Goal: Transaction & Acquisition: Book appointment/travel/reservation

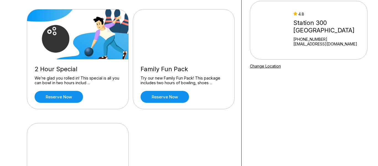
scroll to position [50, 0]
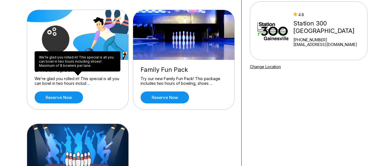
click at [67, 67] on div "We’re glad you rolled in! This special is all you can bowl in two hours includi…" at bounding box center [78, 61] width 86 height 20
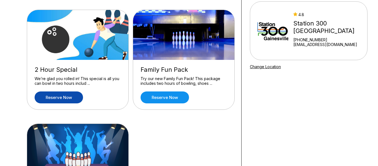
click at [80, 98] on link "Reserve now" at bounding box center [59, 97] width 48 height 12
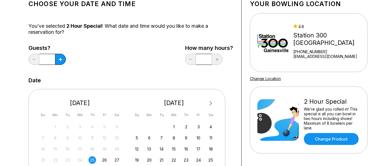
scroll to position [37, 0]
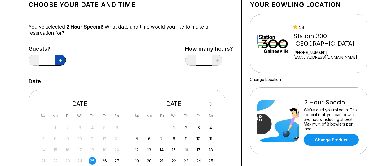
click at [66, 60] on button at bounding box center [60, 59] width 11 height 11
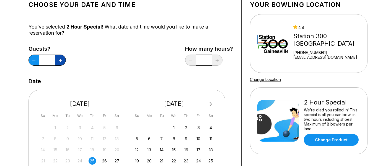
type input "*"
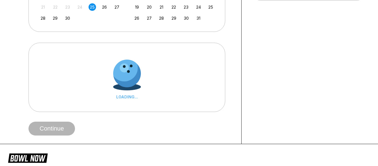
scroll to position [189, 0]
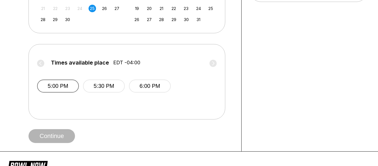
click at [67, 88] on button "5:00 PM" at bounding box center [58, 85] width 42 height 13
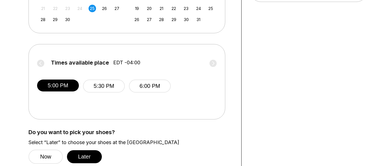
click at [138, 62] on span "EDT -04:00" at bounding box center [126, 62] width 27 height 6
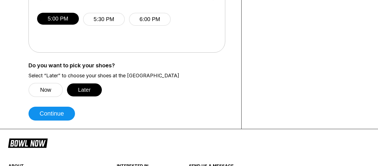
scroll to position [258, 0]
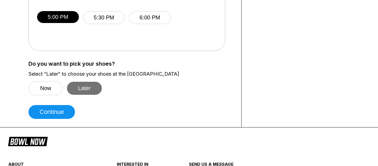
click at [86, 87] on button "Later" at bounding box center [84, 88] width 35 height 13
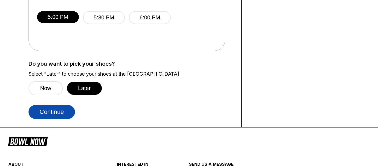
click at [69, 111] on button "Continue" at bounding box center [51, 112] width 46 height 14
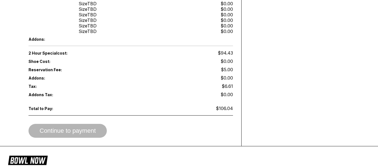
scroll to position [264, 0]
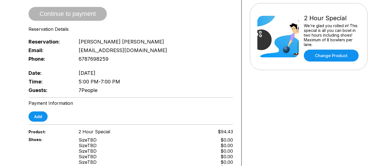
click at [212, 47] on div "Email: garnerdanielle12@gmail.com" at bounding box center [130, 50] width 204 height 9
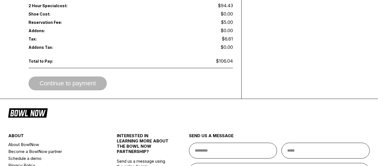
scroll to position [0, 0]
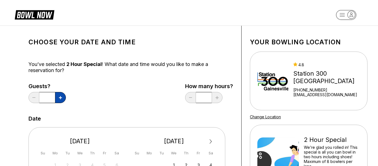
click at [62, 97] on button at bounding box center [60, 97] width 11 height 11
type input "*"
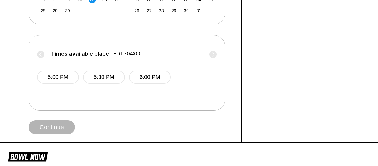
scroll to position [199, 0]
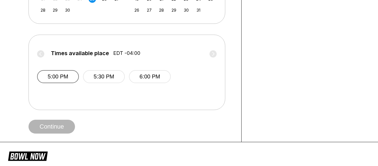
click at [68, 80] on button "5:00 PM" at bounding box center [58, 76] width 42 height 13
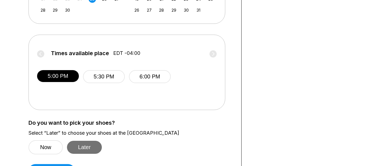
click at [92, 145] on button "Later" at bounding box center [84, 146] width 35 height 13
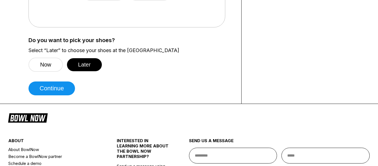
scroll to position [289, 0]
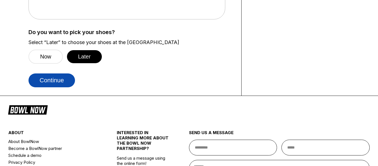
click at [53, 77] on button "Continue" at bounding box center [51, 80] width 46 height 14
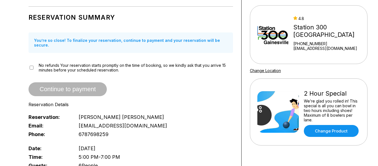
scroll to position [46, 0]
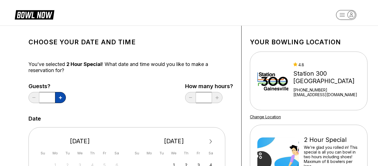
click at [62, 96] on button at bounding box center [60, 97] width 11 height 11
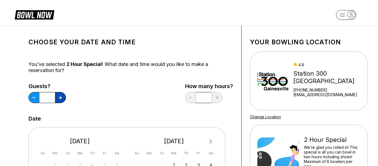
click at [62, 96] on button at bounding box center [60, 97] width 11 height 11
click at [35, 96] on button at bounding box center [33, 97] width 11 height 11
type input "*"
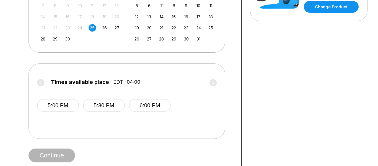
scroll to position [171, 0]
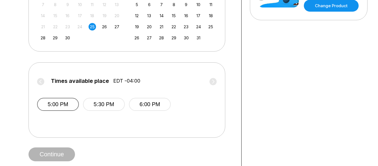
click at [64, 99] on button "5:00 PM" at bounding box center [58, 104] width 42 height 13
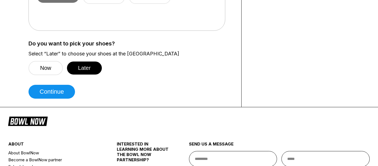
scroll to position [279, 0]
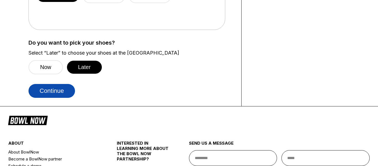
click at [62, 91] on button "Continue" at bounding box center [51, 91] width 46 height 14
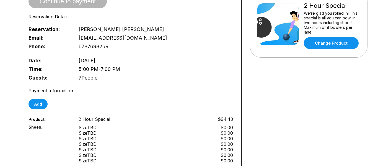
scroll to position [133, 0]
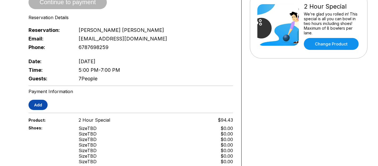
click at [38, 100] on button "Add" at bounding box center [37, 105] width 19 height 10
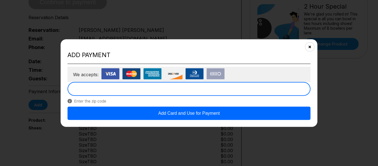
click at [212, 116] on button "Add Card and Use for Payment" at bounding box center [188, 112] width 243 height 13
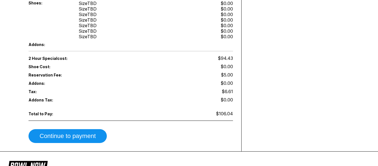
scroll to position [262, 0]
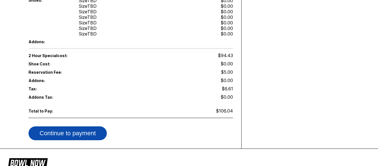
click at [80, 131] on button "Continue to payment" at bounding box center [67, 133] width 78 height 14
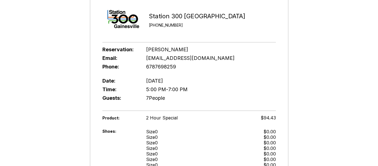
scroll to position [1, 0]
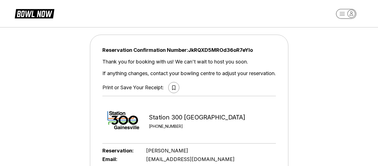
click at [173, 88] on icon at bounding box center [173, 87] width 3 height 5
